Goal: Check status: Check status

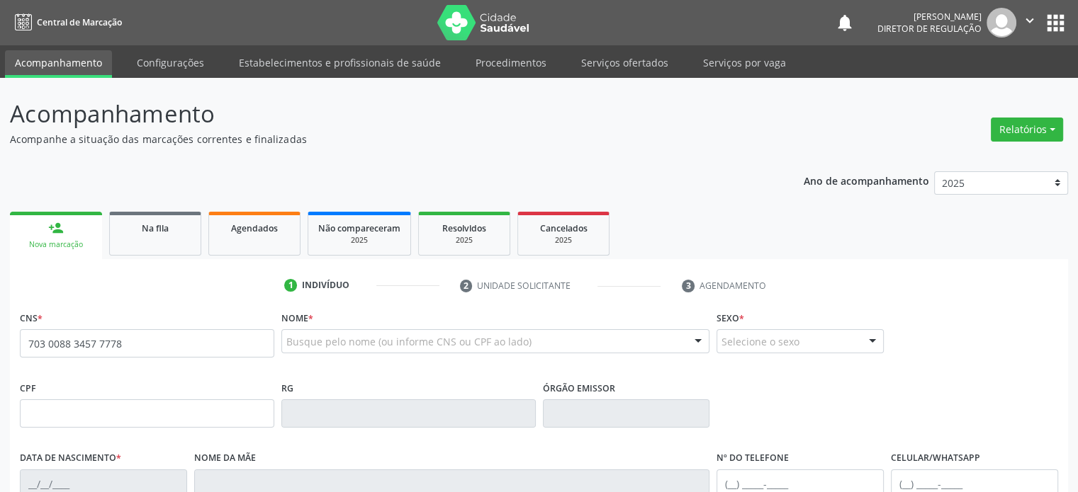
type input "703 0088 3457 7778"
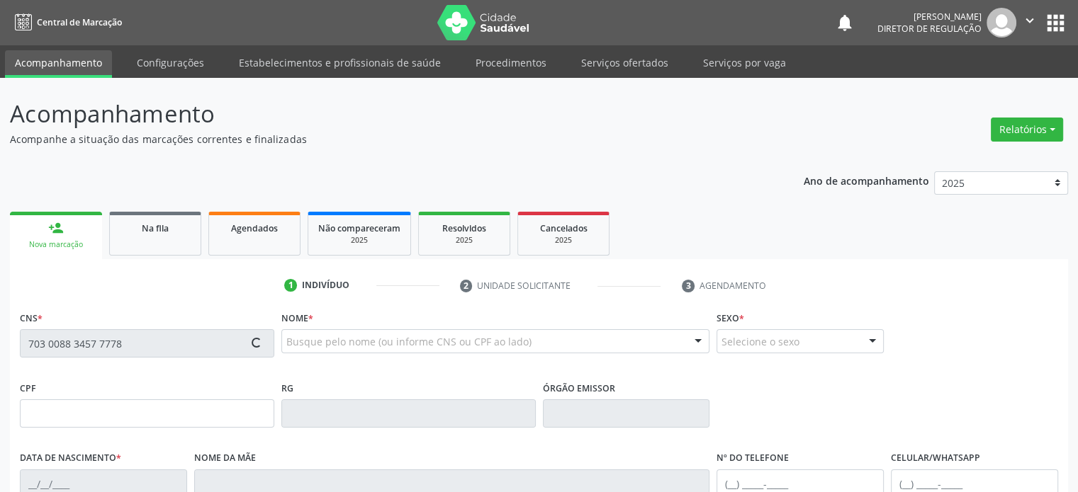
type input "[DATE]"
type input "[PERSON_NAME]"
type input "[PHONE_NUMBER]"
type input "147"
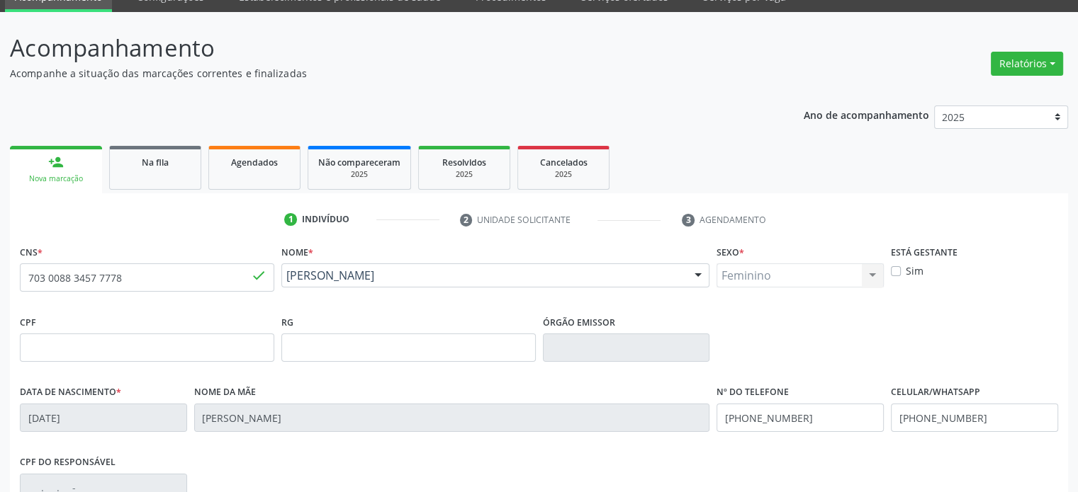
scroll to position [142, 0]
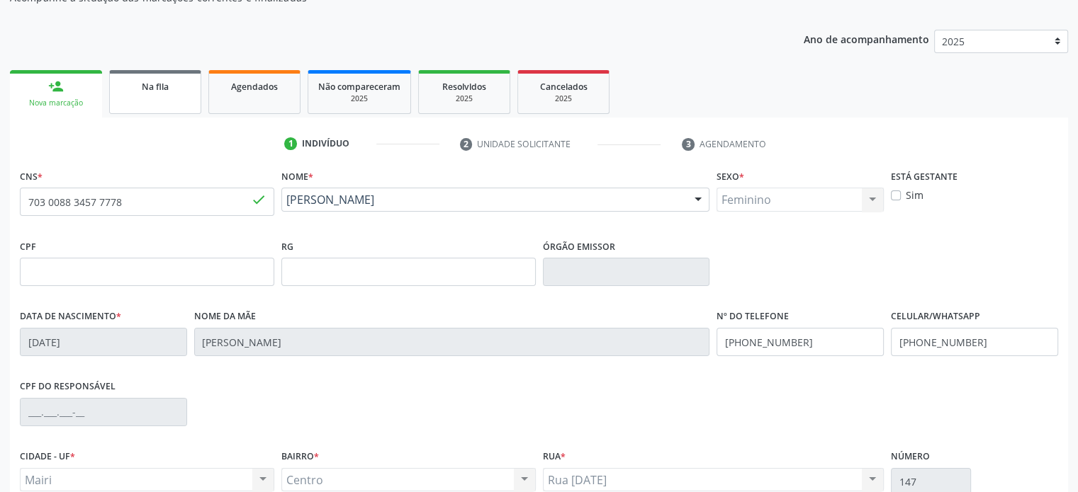
click at [166, 98] on link "Na fila" at bounding box center [155, 92] width 92 height 44
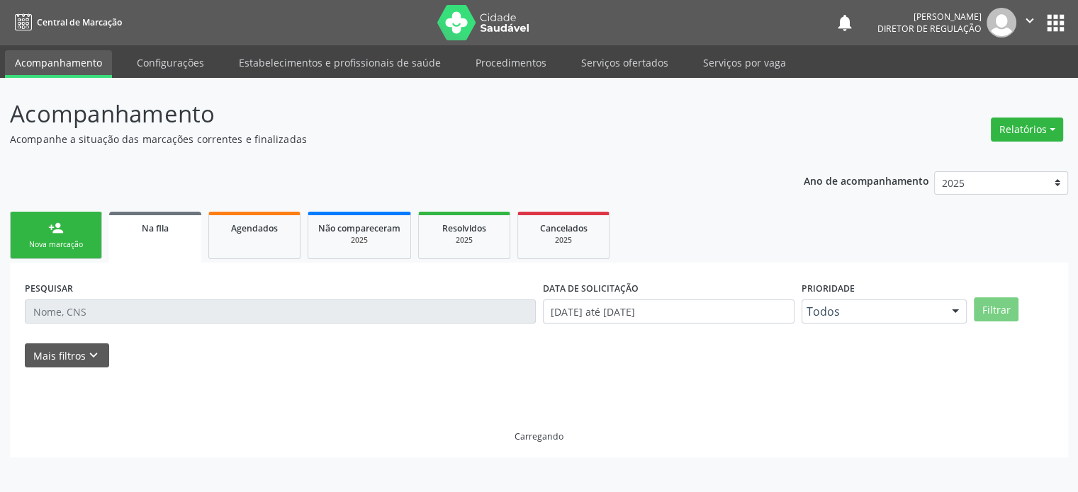
scroll to position [0, 0]
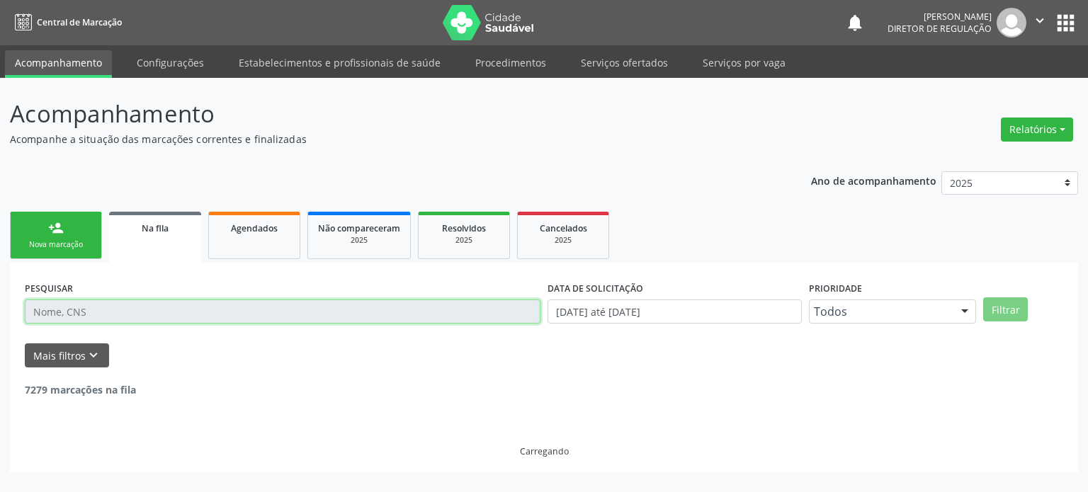
click at [153, 308] on input "text" at bounding box center [283, 312] width 516 height 24
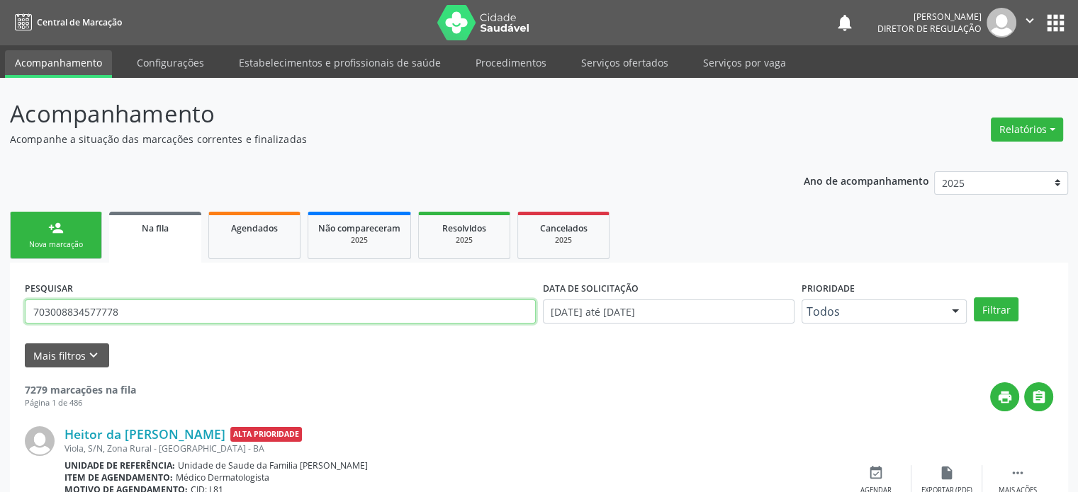
type input "703008834577778"
click at [974, 298] on button "Filtrar" at bounding box center [996, 310] width 45 height 24
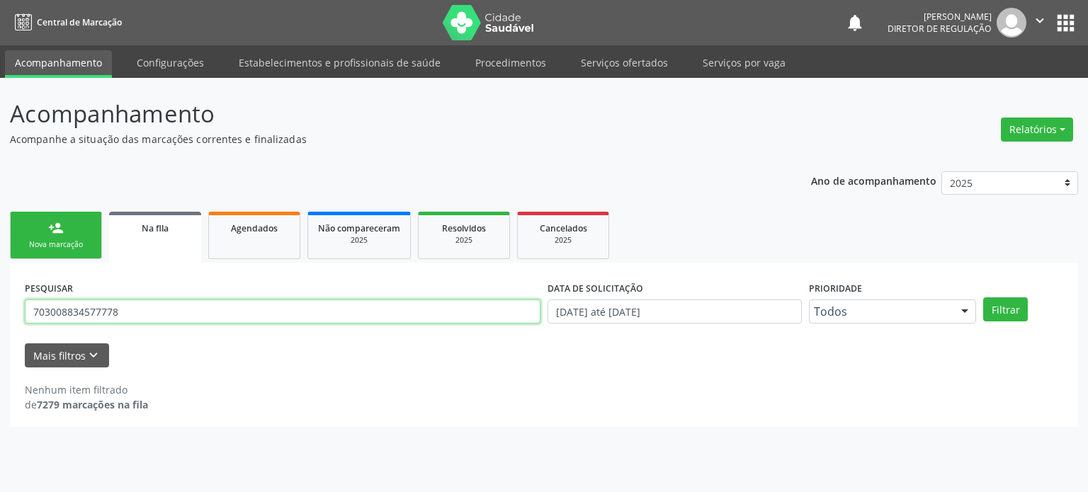
click at [149, 308] on input "703008834577778" at bounding box center [283, 312] width 516 height 24
click at [46, 236] on link "person_add Nova marcação" at bounding box center [56, 235] width 92 height 47
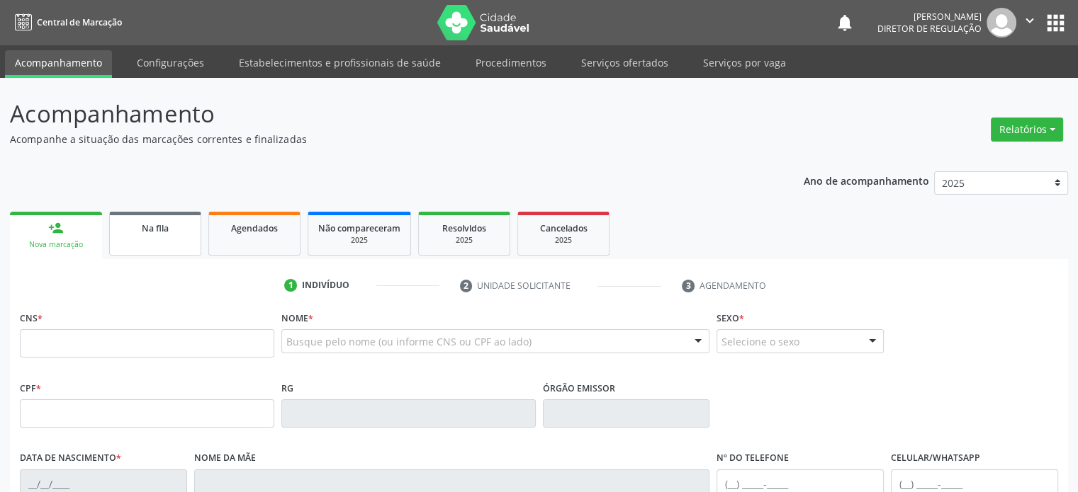
click at [162, 235] on link "Na fila" at bounding box center [155, 234] width 92 height 44
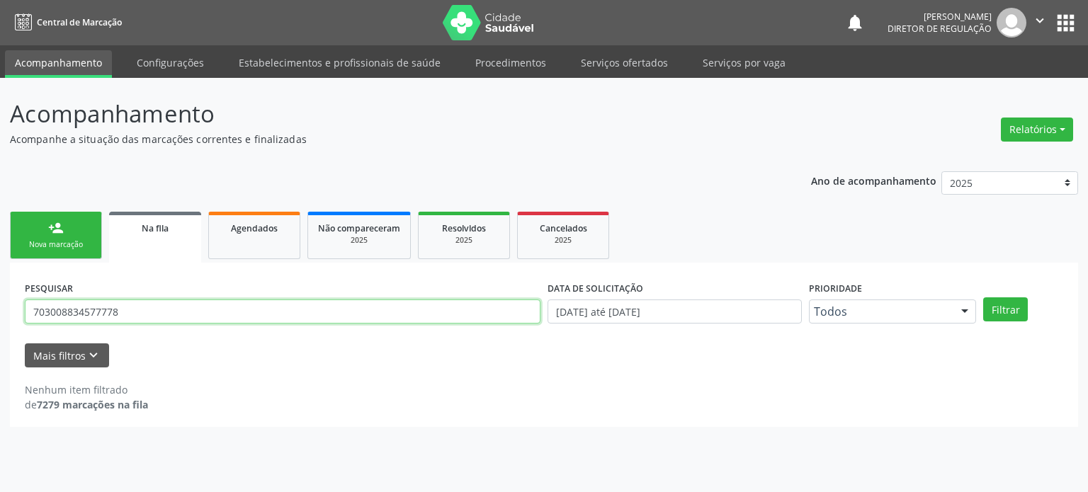
click at [176, 318] on input "703008834577778" at bounding box center [283, 312] width 516 height 24
type input "7"
click at [983, 298] on button "Filtrar" at bounding box center [1005, 310] width 45 height 24
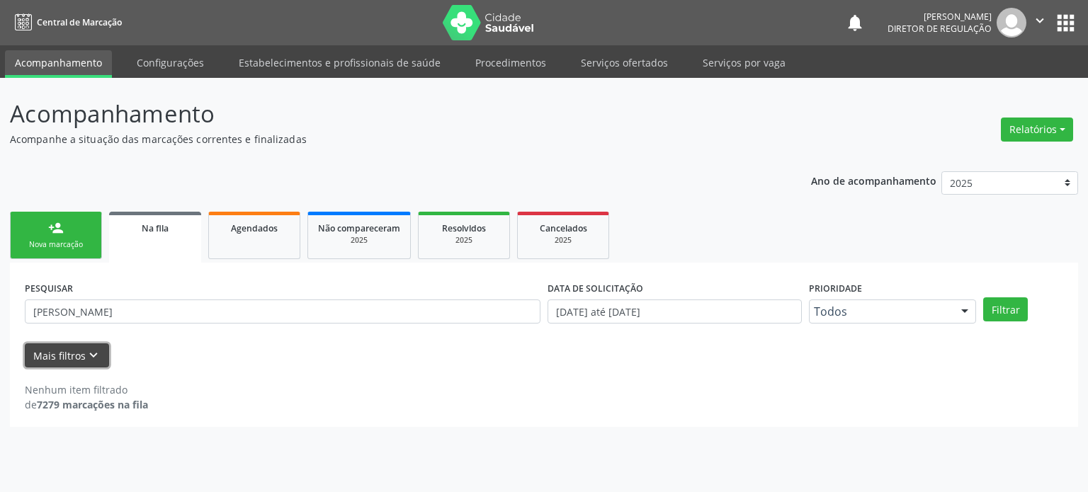
click at [88, 354] on icon "keyboard_arrow_down" at bounding box center [94, 356] width 16 height 16
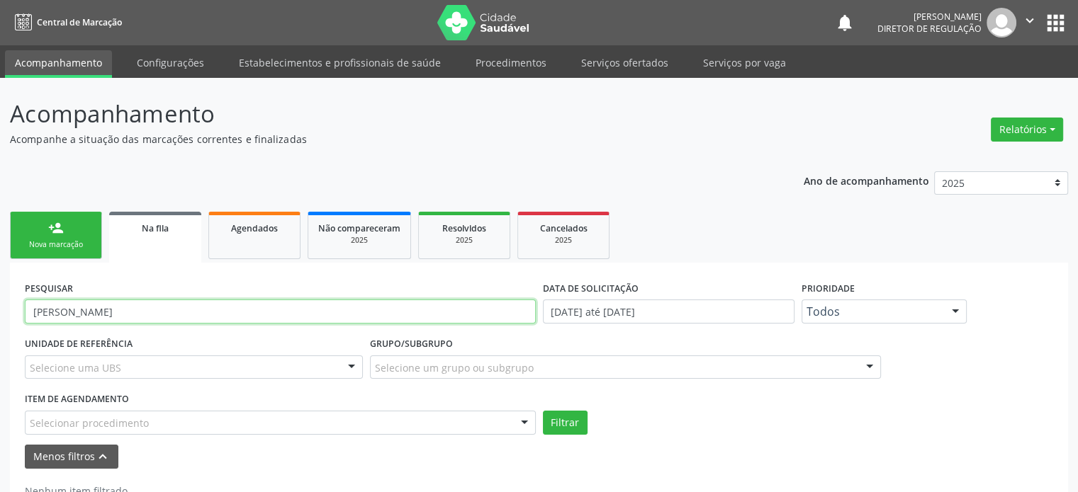
click at [159, 315] on input "[PERSON_NAME]" at bounding box center [280, 312] width 511 height 24
type input "m"
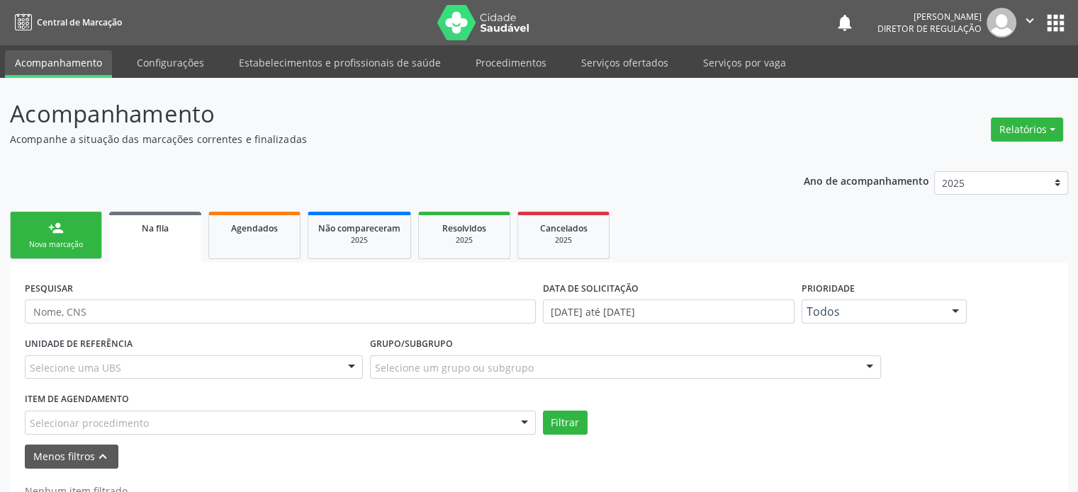
click at [1054, 19] on button "apps" at bounding box center [1055, 23] width 25 height 25
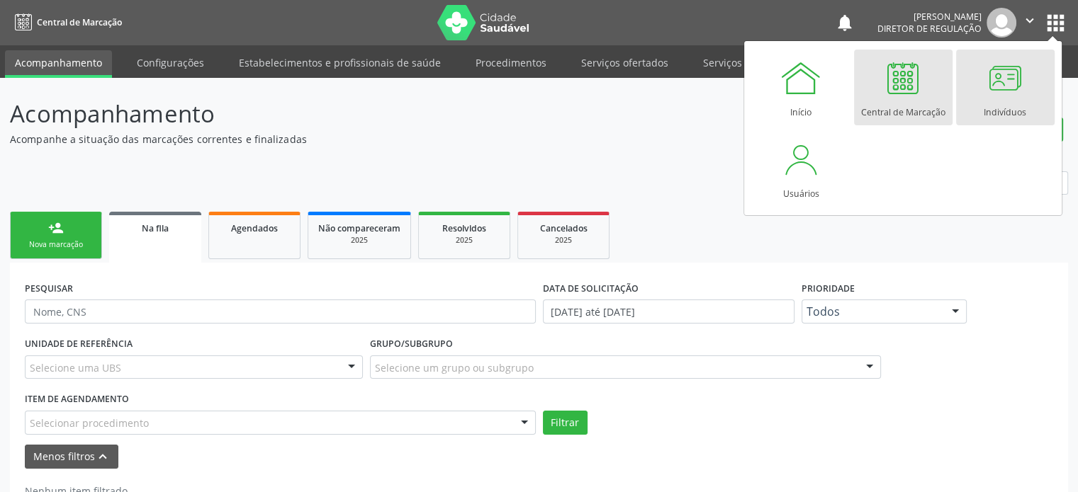
click at [1028, 82] on link "Indivíduos" at bounding box center [1005, 88] width 98 height 76
